Goal: Navigation & Orientation: Understand site structure

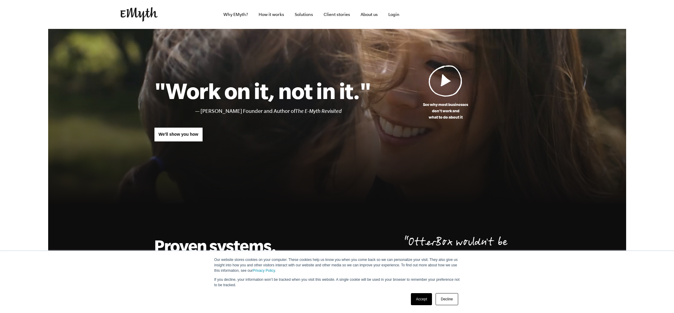
click at [420, 299] on link "Accept" at bounding box center [421, 299] width 21 height 12
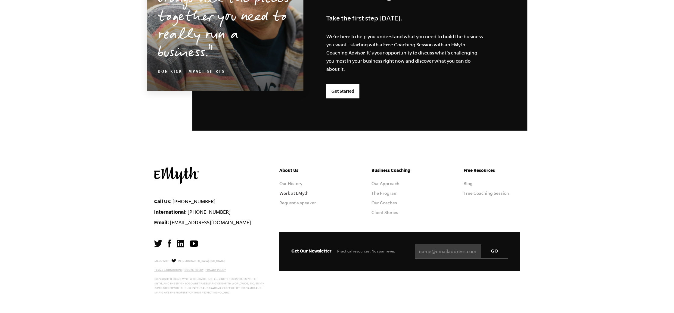
scroll to position [1540, 0]
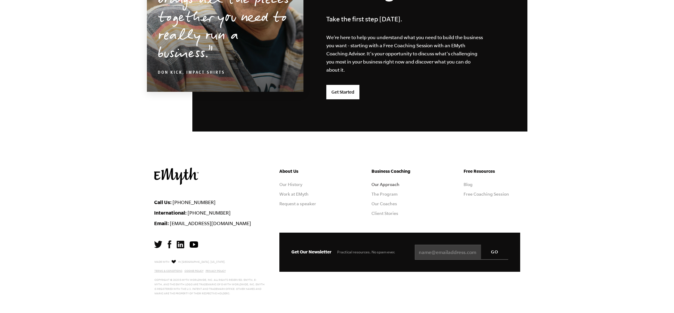
click at [388, 185] on link "Our Approach" at bounding box center [385, 184] width 28 height 5
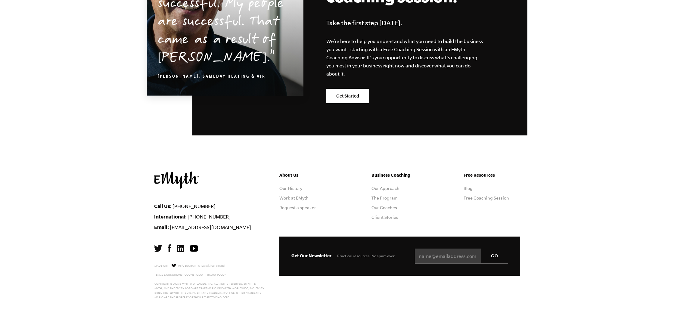
scroll to position [1854, 0]
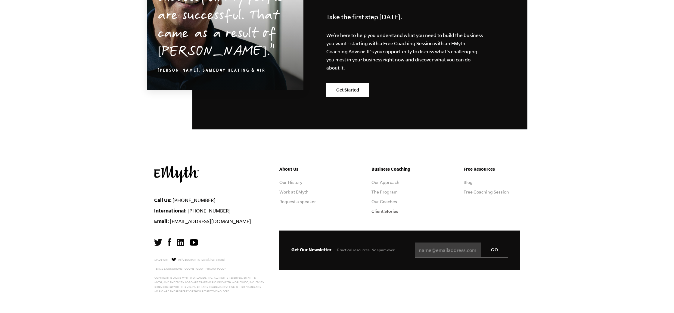
click at [381, 211] on link "Client Stories" at bounding box center [384, 211] width 27 height 5
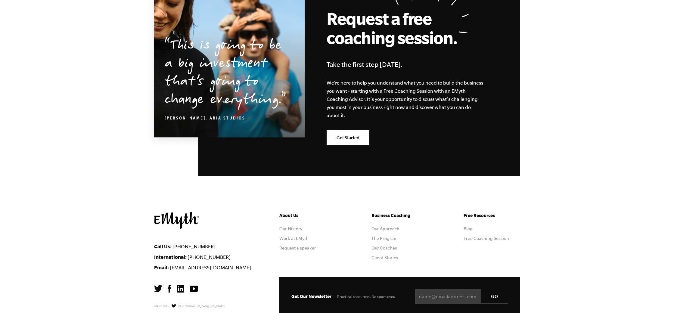
scroll to position [696, 0]
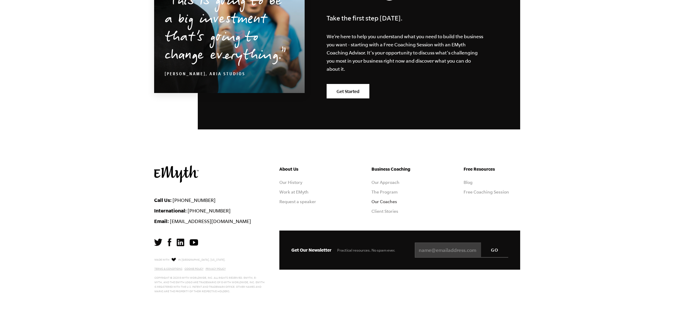
click at [392, 202] on link "Our Coaches" at bounding box center [384, 201] width 26 height 5
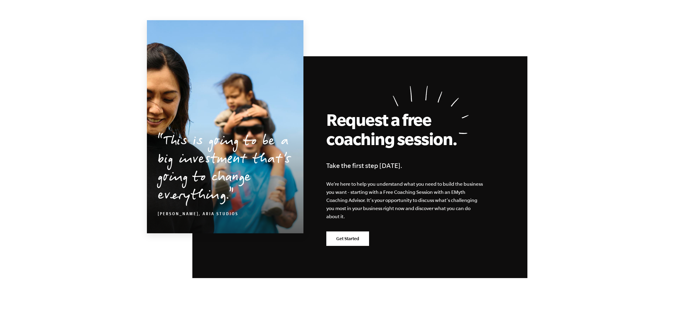
scroll to position [1018, 0]
